Goal: Find specific page/section: Find specific page/section

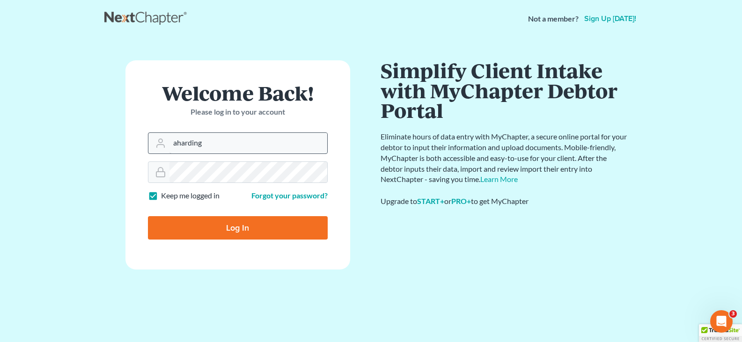
type input "[EMAIL_ADDRESS][DOMAIN_NAME]"
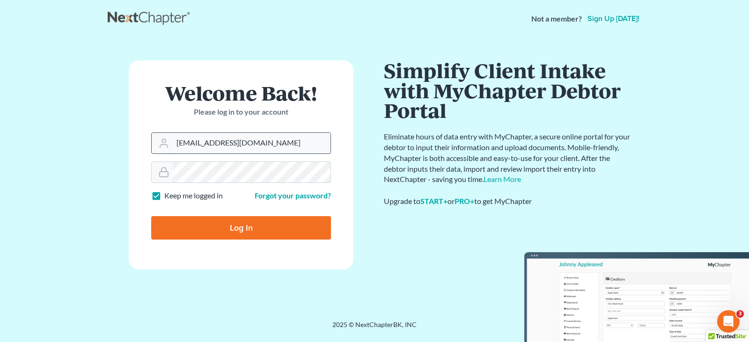
click at [151, 216] on input "Log In" at bounding box center [241, 227] width 180 height 23
type input "Thinking..."
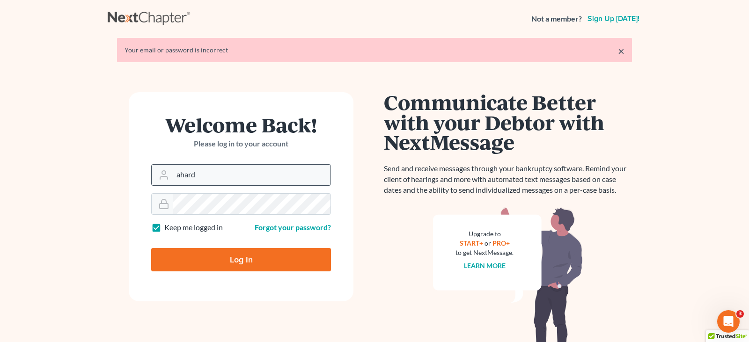
type input "[EMAIL_ADDRESS][DOMAIN_NAME]"
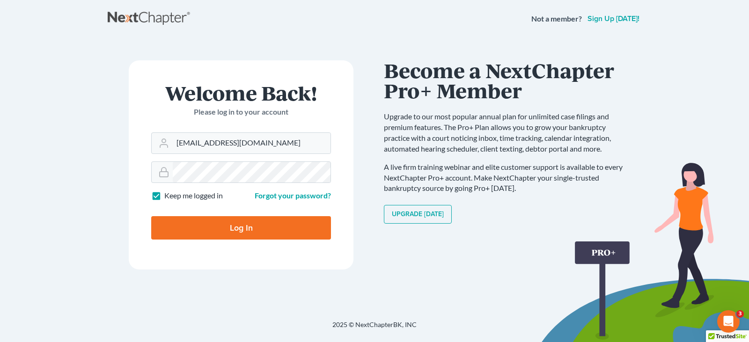
click at [240, 233] on input "Log In" at bounding box center [241, 227] width 180 height 23
type input "Thinking..."
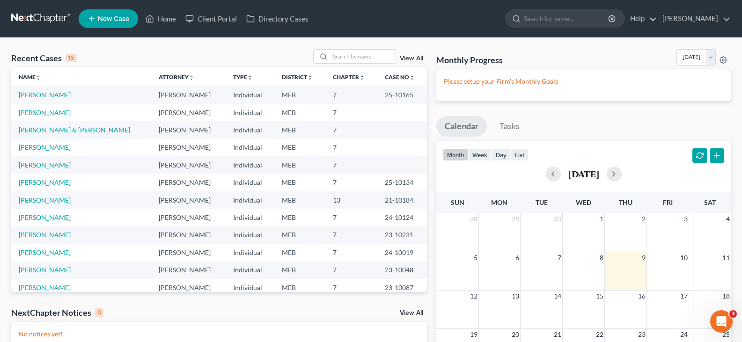
click at [37, 94] on link "Nelson, Tristan" at bounding box center [45, 95] width 52 height 8
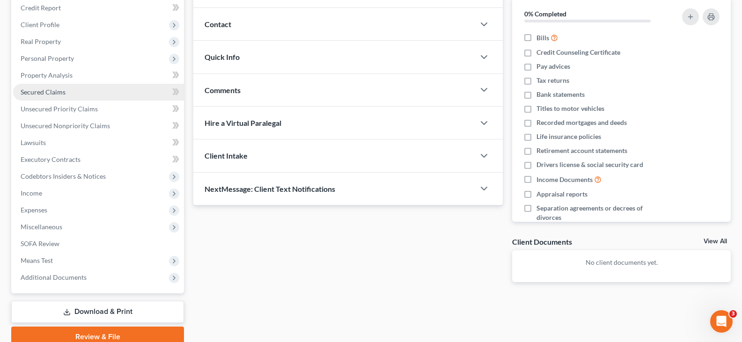
scroll to position [155, 0]
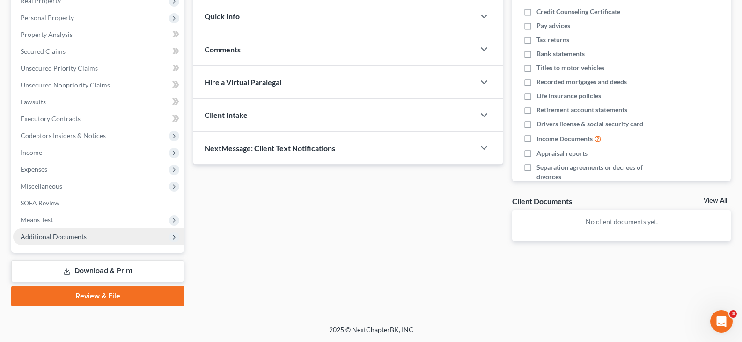
click at [81, 235] on span "Additional Documents" at bounding box center [54, 237] width 66 height 8
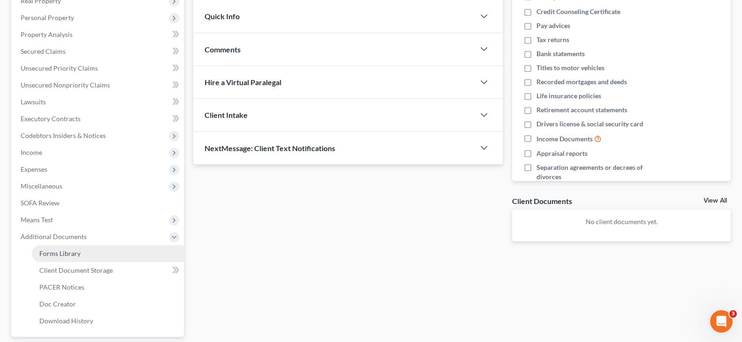
click at [99, 258] on link "Forms Library" at bounding box center [108, 253] width 152 height 17
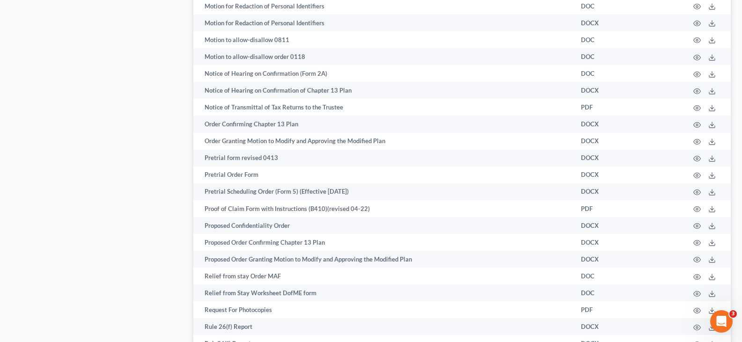
scroll to position [562, 0]
